Goal: Task Accomplishment & Management: Manage account settings

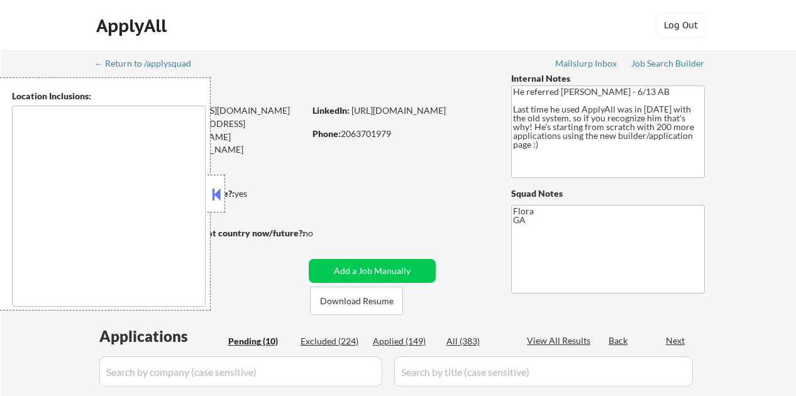
type textarea "[GEOGRAPHIC_DATA], [GEOGRAPHIC_DATA] [GEOGRAPHIC_DATA], [GEOGRAPHIC_DATA] [GEOG…"
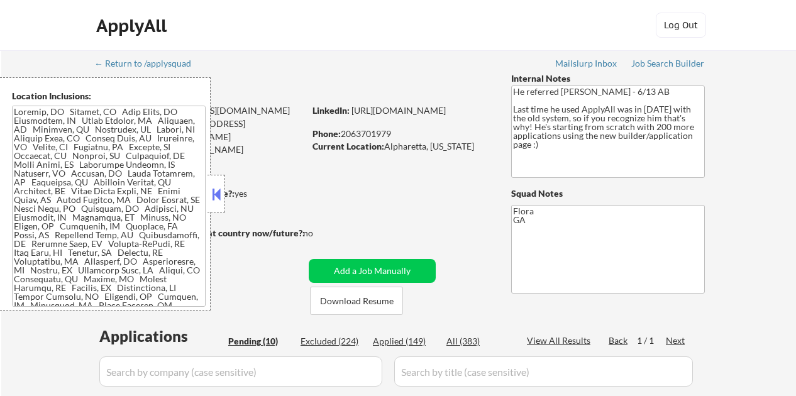
select select ""pending""
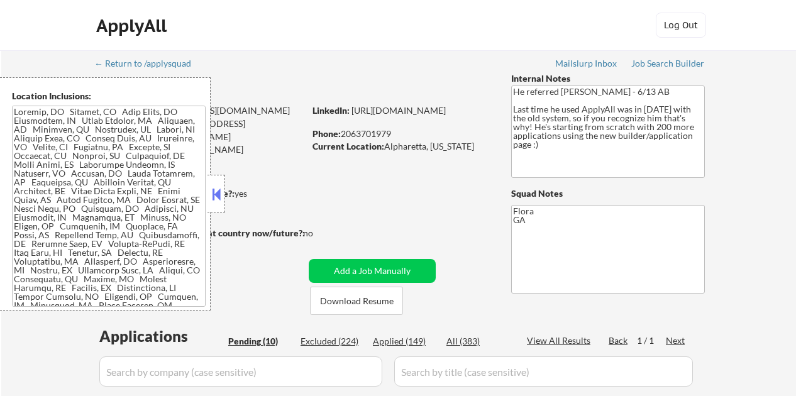
select select ""pending""
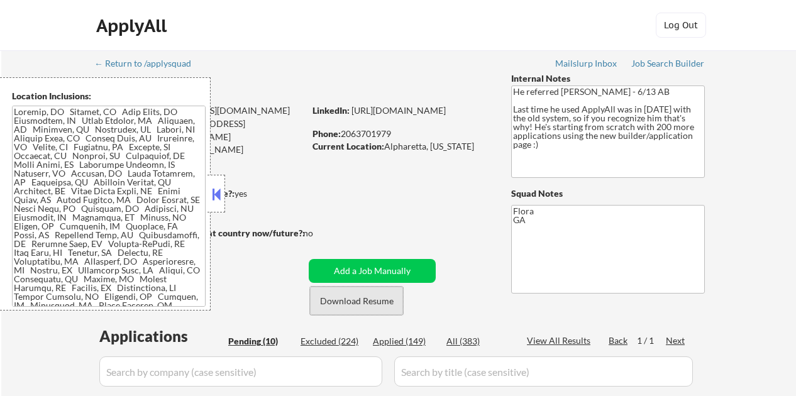
click at [375, 297] on button "Download Resume" at bounding box center [356, 301] width 93 height 28
click at [212, 185] on button at bounding box center [216, 194] width 14 height 19
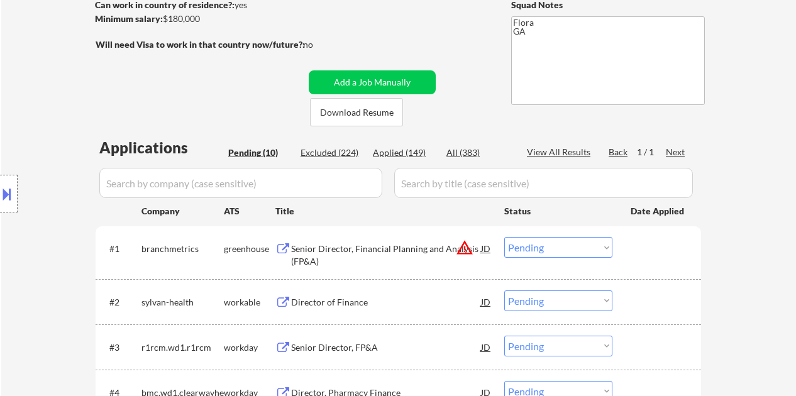
scroll to position [314, 0]
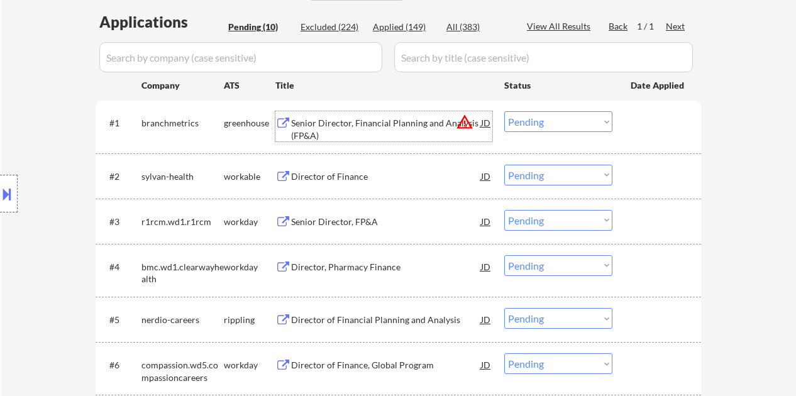
click at [393, 120] on div "Senior Director, Financial Planning and Analysis (FP&A)" at bounding box center [386, 129] width 190 height 25
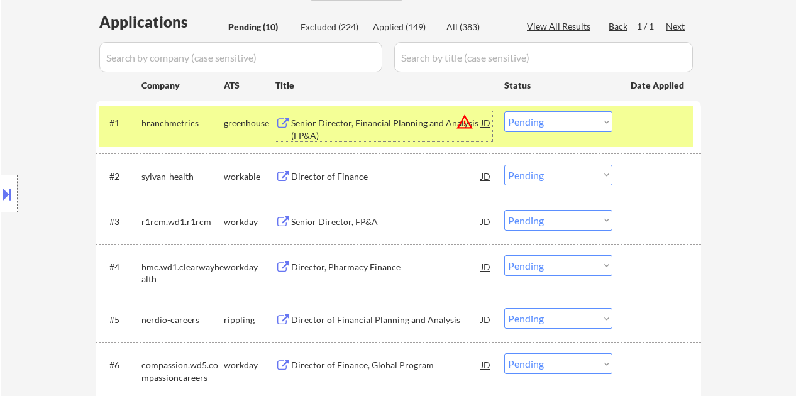
click at [586, 115] on select "Choose an option... Pending Applied Excluded (Questions) Excluded (Expired) Exc…" at bounding box center [558, 121] width 108 height 21
click at [504, 111] on select "Choose an option... Pending Applied Excluded (Questions) Excluded (Expired) Exc…" at bounding box center [558, 121] width 108 height 21
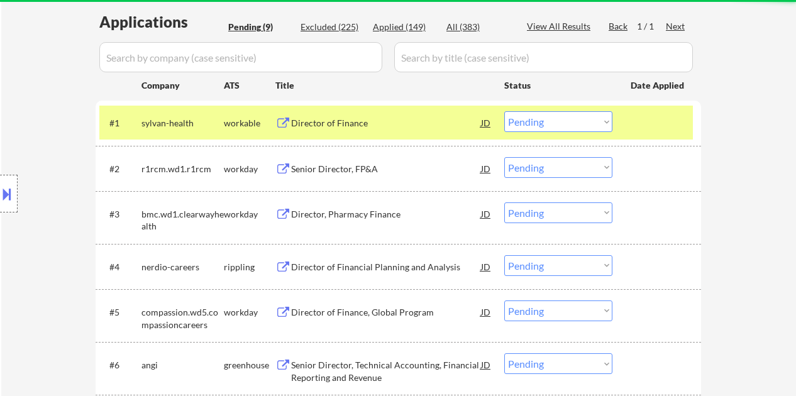
click at [661, 118] on div at bounding box center [657, 122] width 55 height 23
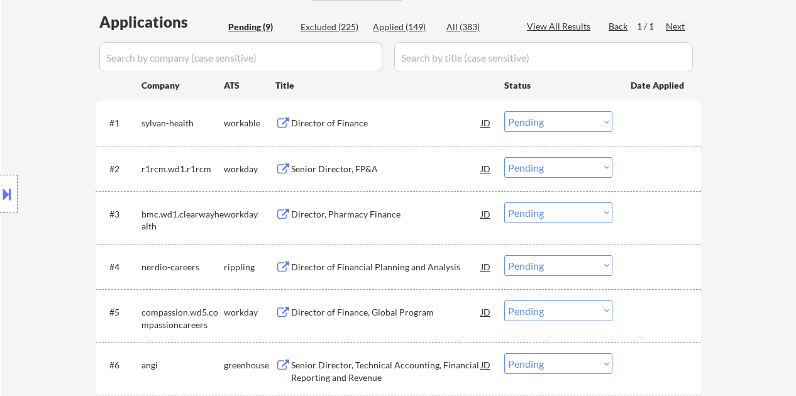
click at [307, 124] on div "Director of Finance" at bounding box center [386, 123] width 190 height 13
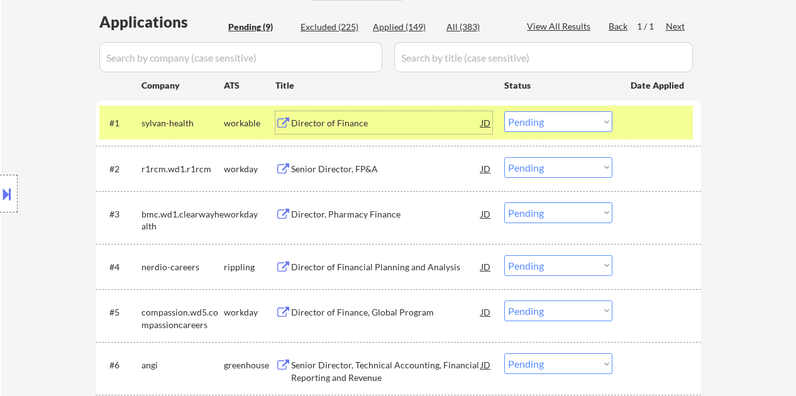
click at [554, 123] on select "Choose an option... Pending Applied Excluded (Questions) Excluded (Expired) Exc…" at bounding box center [558, 121] width 108 height 21
click at [504, 111] on select "Choose an option... Pending Applied Excluded (Questions) Excluded (Expired) Exc…" at bounding box center [558, 121] width 108 height 21
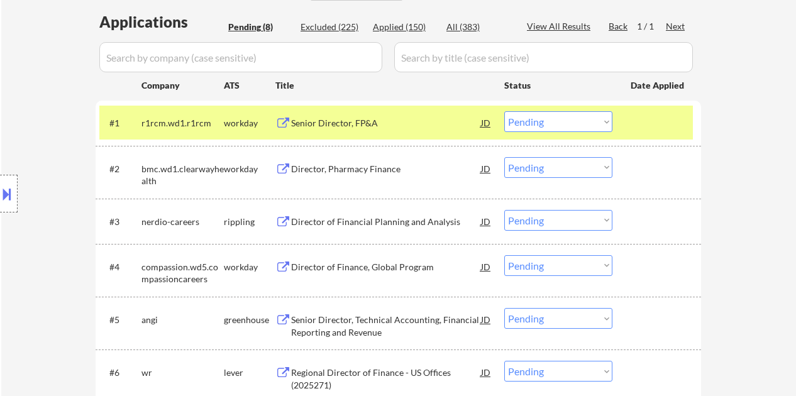
click at [385, 116] on div "Senior Director, FP&A" at bounding box center [386, 122] width 190 height 23
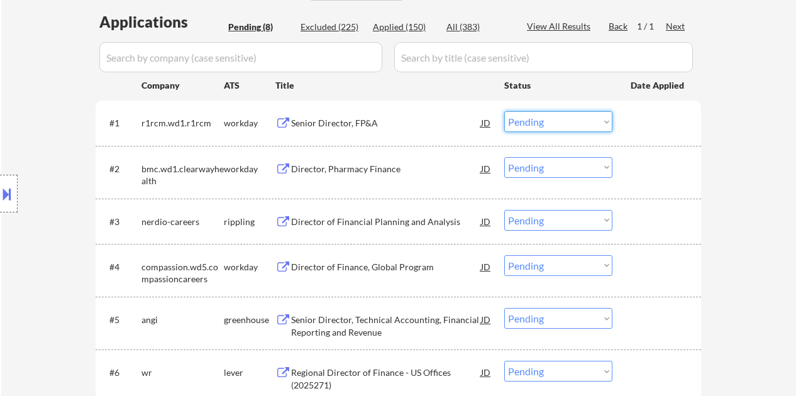
click at [540, 124] on select "Choose an option... Pending Applied Excluded (Questions) Excluded (Expired) Exc…" at bounding box center [558, 121] width 108 height 21
click at [504, 111] on select "Choose an option... Pending Applied Excluded (Questions) Excluded (Expired) Exc…" at bounding box center [558, 121] width 108 height 21
select select ""pending""
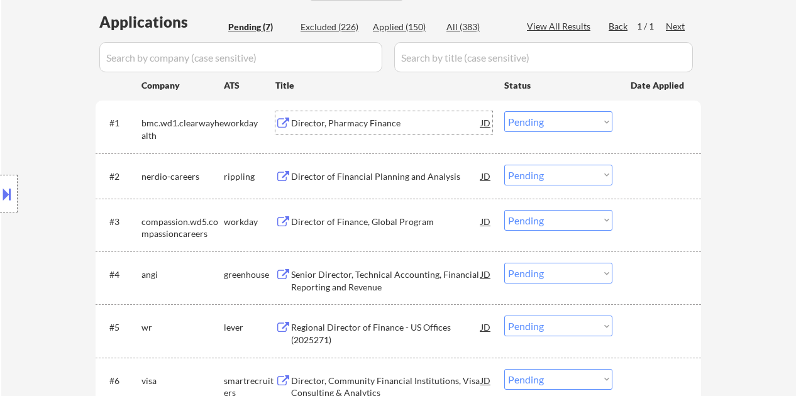
click at [366, 123] on div "Director, Pharmacy Finance" at bounding box center [386, 123] width 190 height 13
